Goal: Task Accomplishment & Management: Use online tool/utility

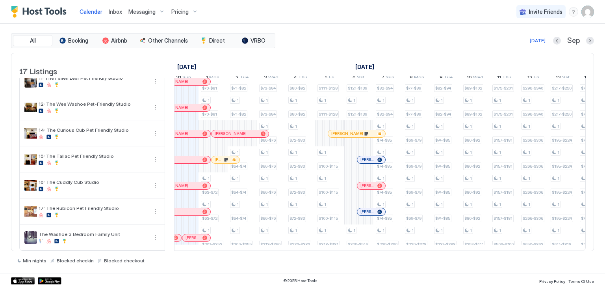
click at [112, 15] on link "Inbox" at bounding box center [115, 11] width 13 height 8
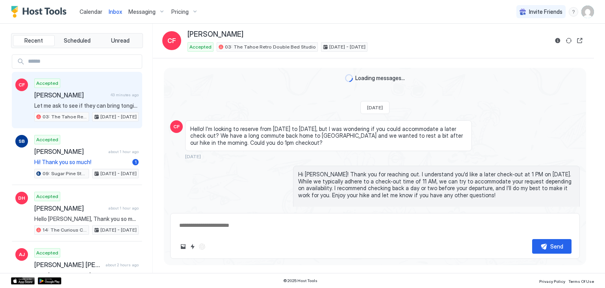
scroll to position [614, 0]
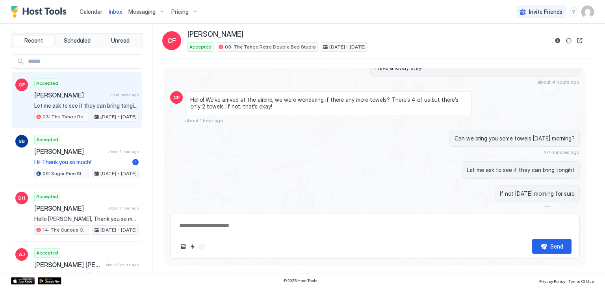
type textarea "*"
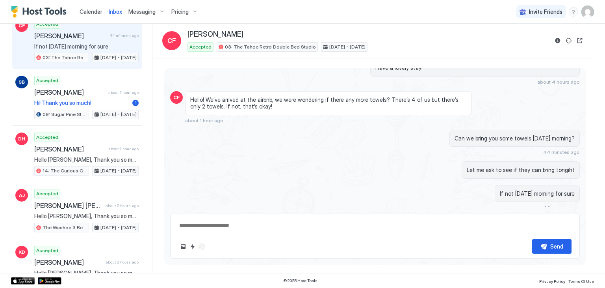
scroll to position [0, 0]
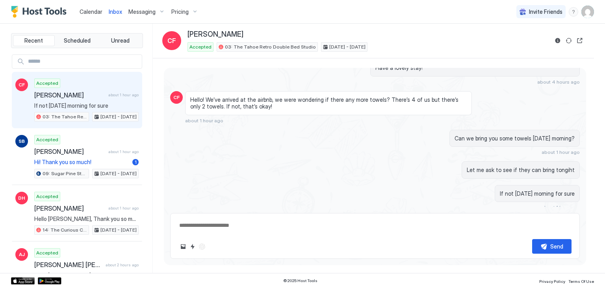
click at [87, 11] on span "Calendar" at bounding box center [91, 11] width 23 height 7
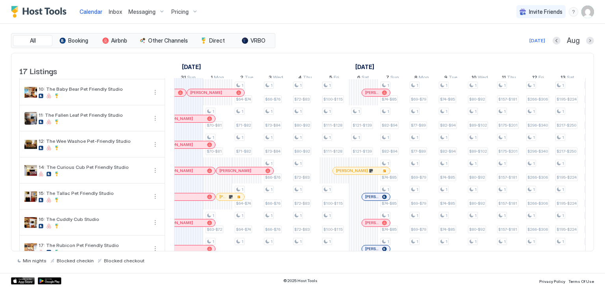
scroll to position [0, 424]
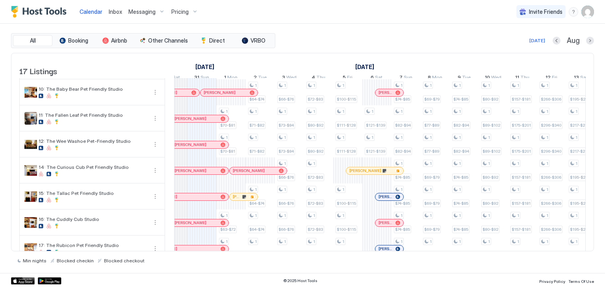
click at [233, 197] on div "[PERSON_NAME]" at bounding box center [244, 196] width 28 height 7
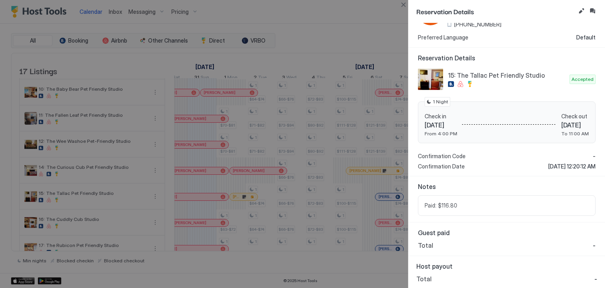
scroll to position [0, 0]
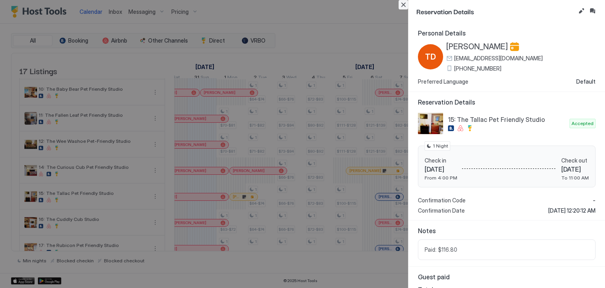
click at [404, 6] on button "Close" at bounding box center [403, 4] width 9 height 9
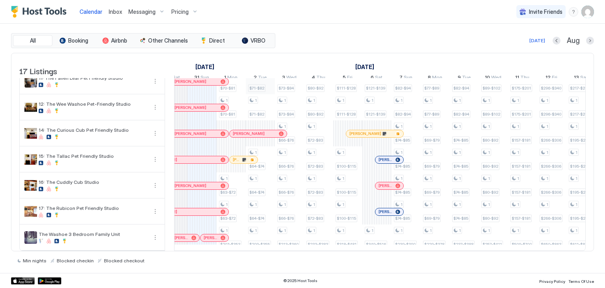
scroll to position [282, 0]
